Goal: Check status: Check status

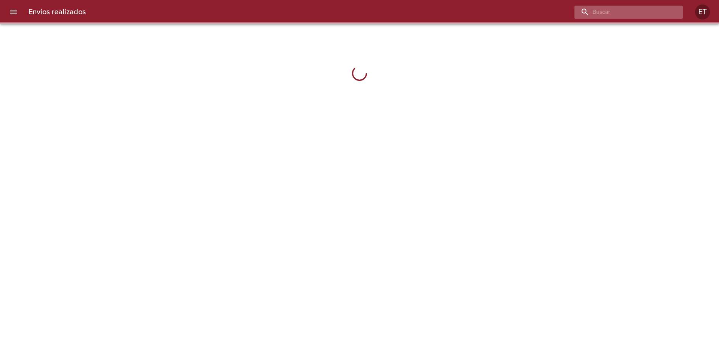
click at [634, 11] on input "buscar" at bounding box center [623, 12] width 96 height 13
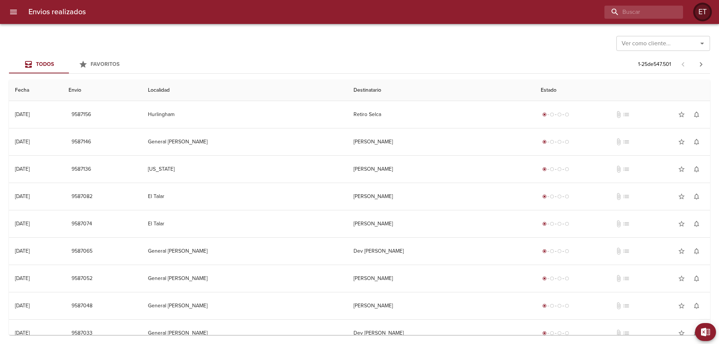
click at [710, 12] on div "ET" at bounding box center [702, 11] width 15 height 15
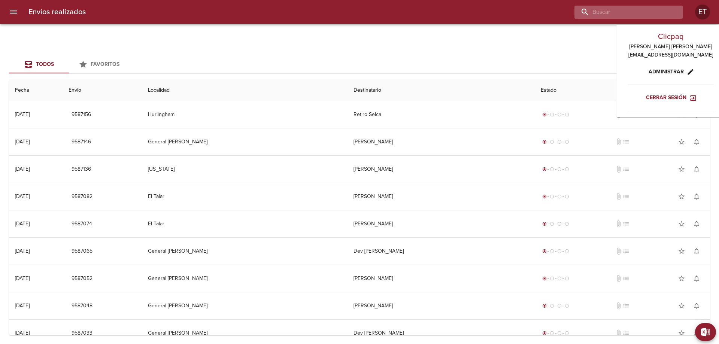
click at [658, 18] on input "buscar" at bounding box center [623, 12] width 96 height 13
type input "[PERSON_NAME]"
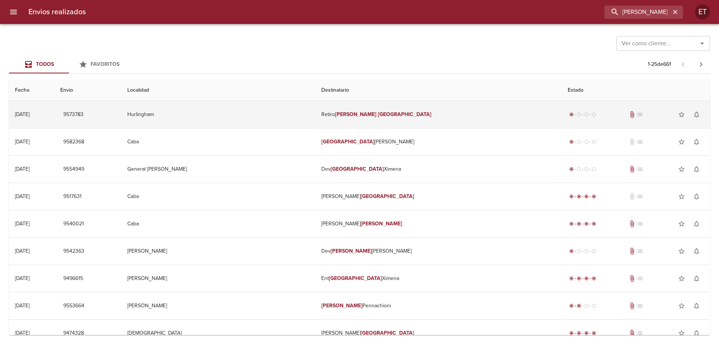
click at [471, 108] on td "Retiro [PERSON_NAME]" at bounding box center [439, 114] width 247 height 27
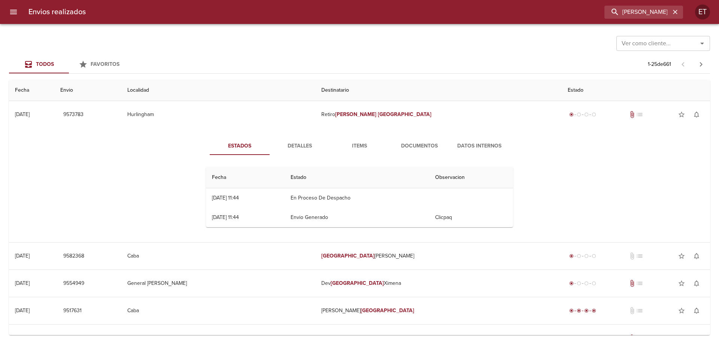
click at [428, 146] on span "Documentos" at bounding box center [419, 146] width 51 height 9
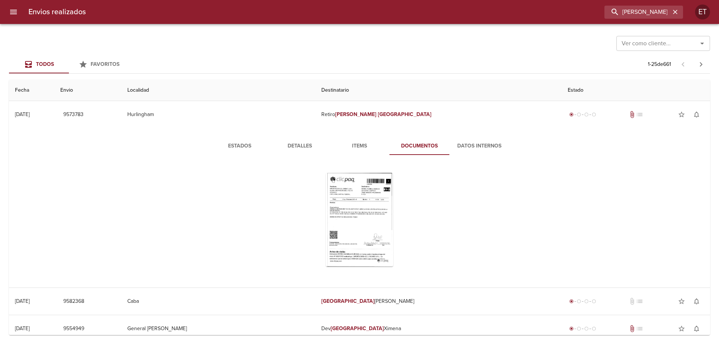
click at [238, 144] on span "Estados" at bounding box center [239, 146] width 51 height 9
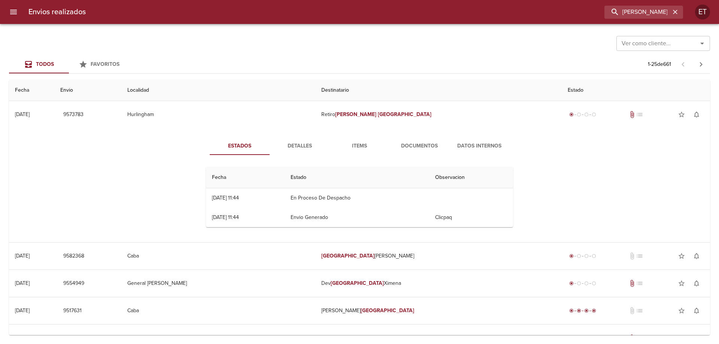
drag, startPoint x: 209, startPoint y: 199, endPoint x: 401, endPoint y: 219, distance: 192.1
click at [395, 218] on tbody "08/09 [DATE] 11:44 En Proceso De Despacho 08/09 [DATE] 11:44 Envio Generado Cli…" at bounding box center [359, 207] width 307 height 39
click at [401, 219] on td "Envio Generado" at bounding box center [357, 217] width 145 height 19
drag, startPoint x: 357, startPoint y: 219, endPoint x: 332, endPoint y: 199, distance: 31.7
click at [331, 199] on tbody "08/09 [DATE] 11:44 En Proceso De Despacho 08/09 [DATE] 11:44 Envio Generado Cli…" at bounding box center [359, 207] width 307 height 39
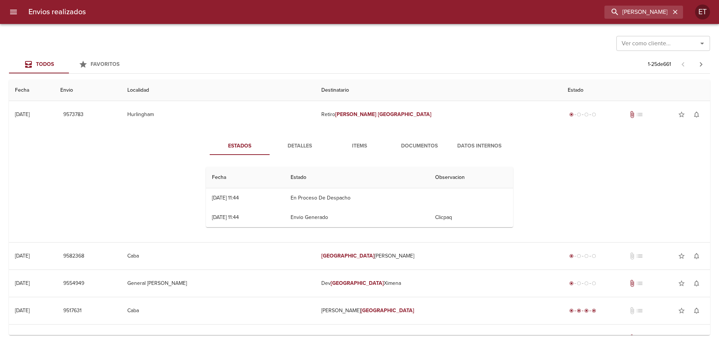
click at [332, 199] on td "En Proceso De Despacho" at bounding box center [357, 197] width 145 height 19
click at [429, 149] on span "Documentos" at bounding box center [419, 146] width 51 height 9
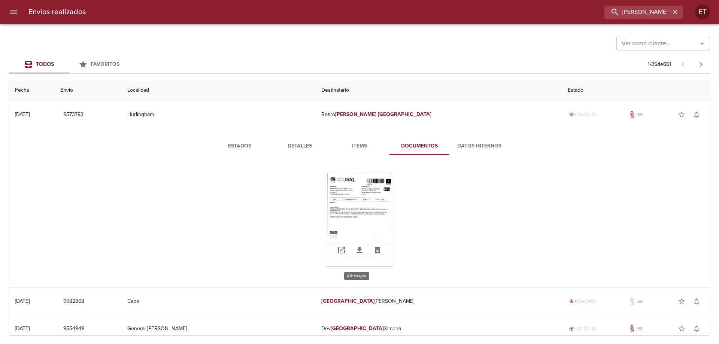
click at [375, 202] on div "Tabla de envíos del cliente" at bounding box center [359, 220] width 67 height 94
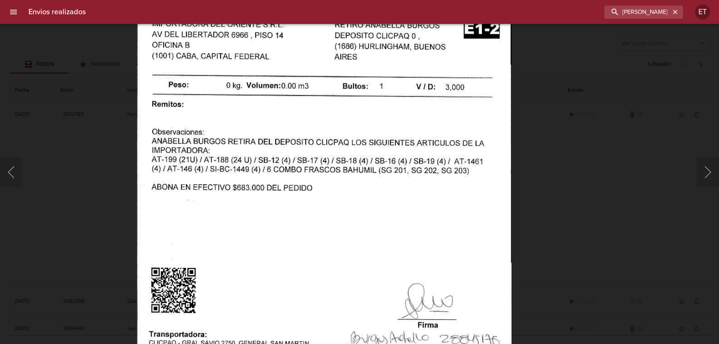
click at [588, 141] on div "Lightbox" at bounding box center [359, 172] width 719 height 344
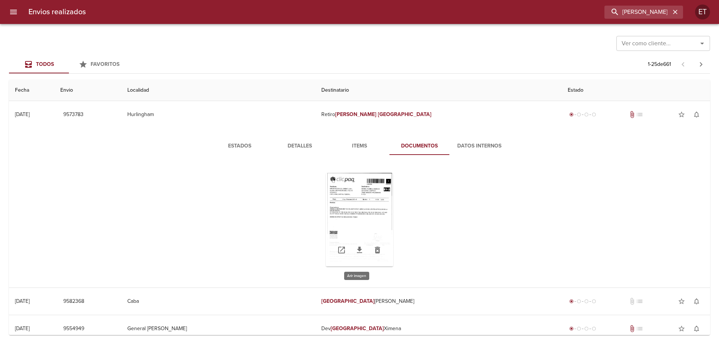
click at [375, 198] on div "Tabla de envíos del cliente" at bounding box center [359, 220] width 67 height 94
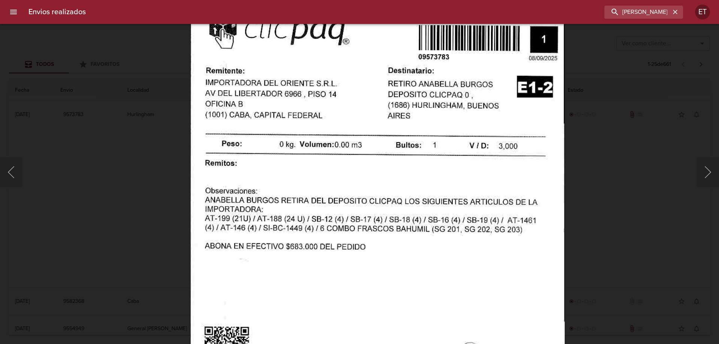
click at [347, 159] on img "Lightbox" at bounding box center [378, 262] width 374 height 541
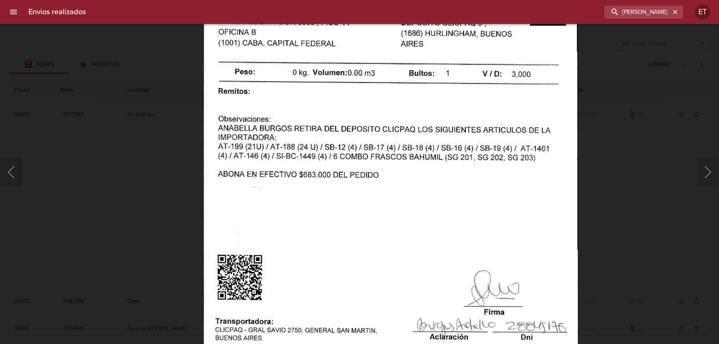
click at [401, 91] on img "Lightbox" at bounding box center [391, 190] width 374 height 541
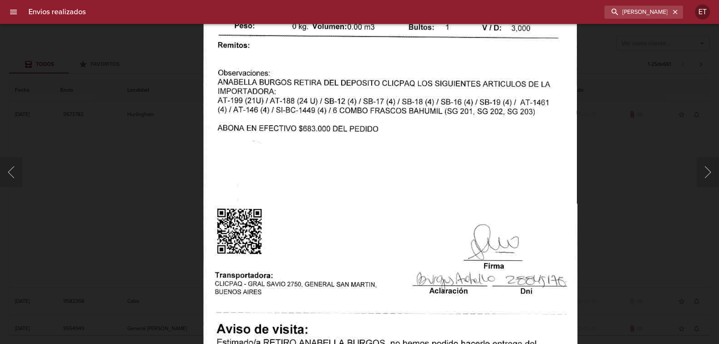
click at [463, 156] on img "Lightbox" at bounding box center [390, 144] width 374 height 541
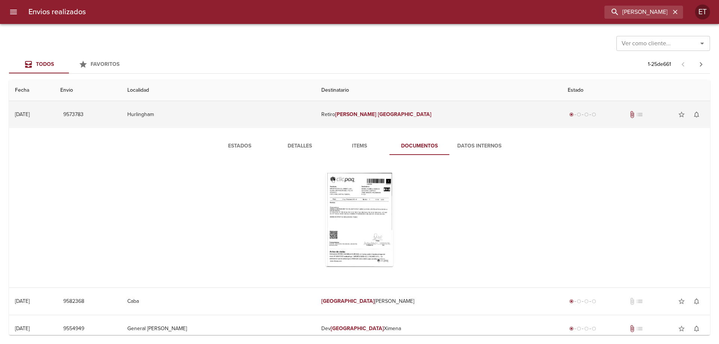
click at [316, 109] on td "Hurlingham" at bounding box center [218, 114] width 194 height 27
